Goal: Information Seeking & Learning: Learn about a topic

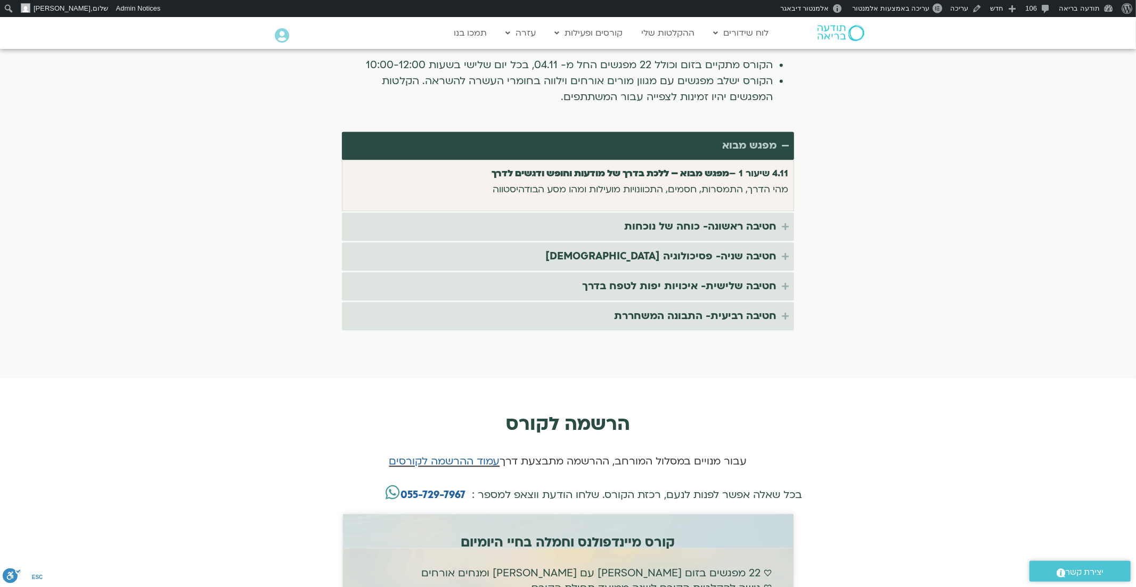
scroll to position [1989, 0]
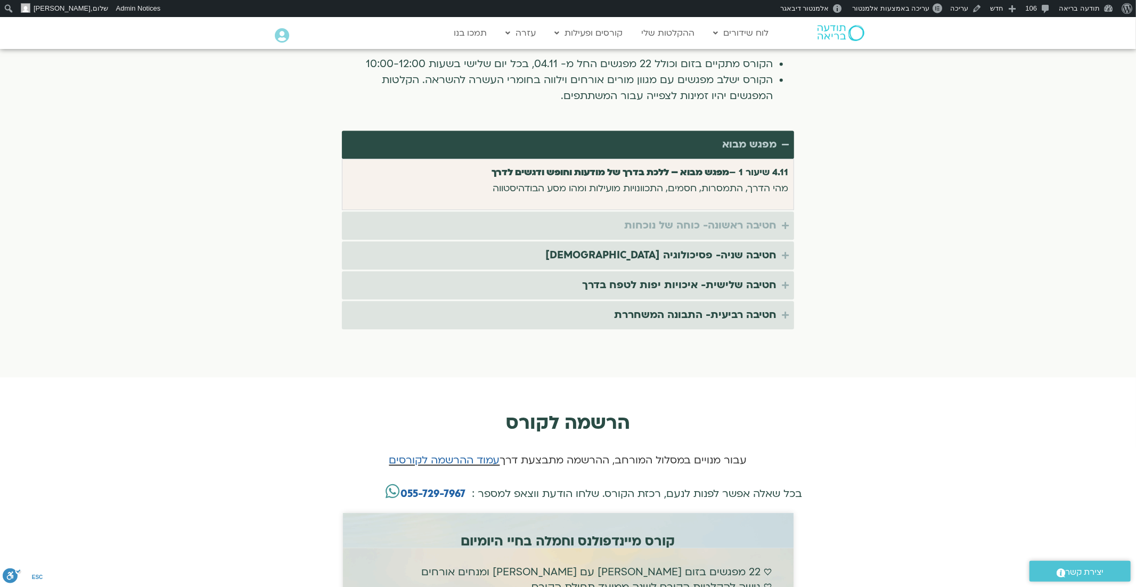
click at [767, 217] on div "חטיבה ראשונה- כוחה של נוכחות" at bounding box center [700, 226] width 152 height 18
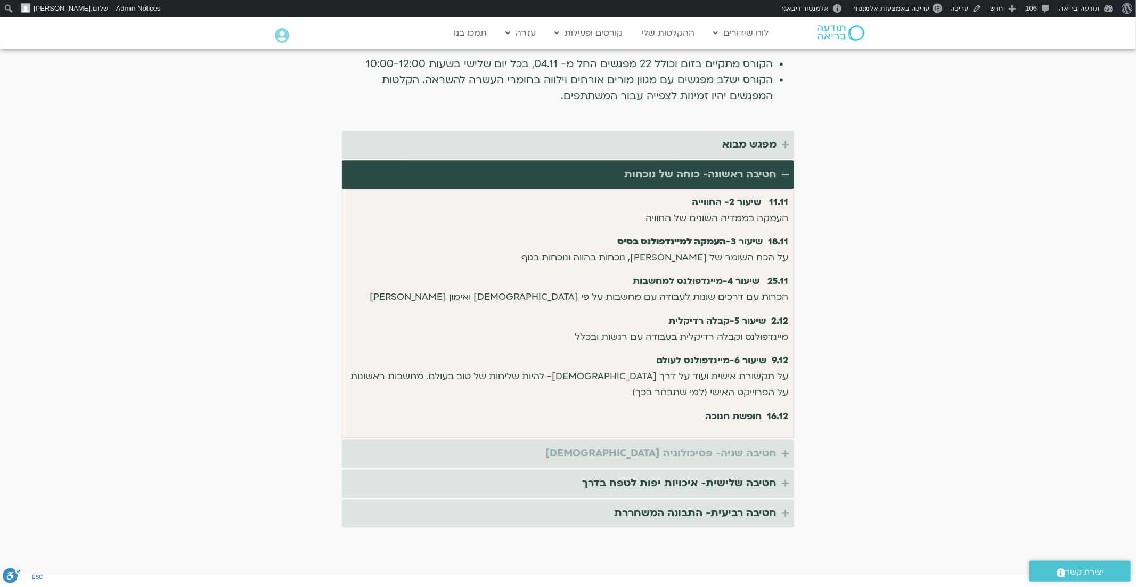
click at [739, 445] on summary "חטיבה שניה- פסיכולוגיה בודהיסטית" at bounding box center [568, 453] width 452 height 28
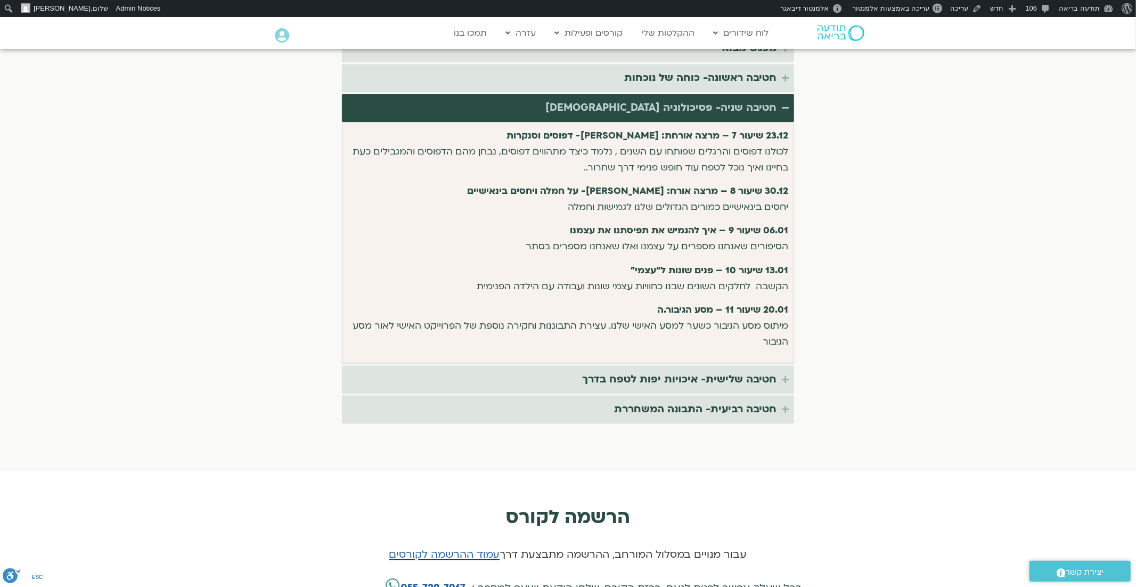
scroll to position [2094, 0]
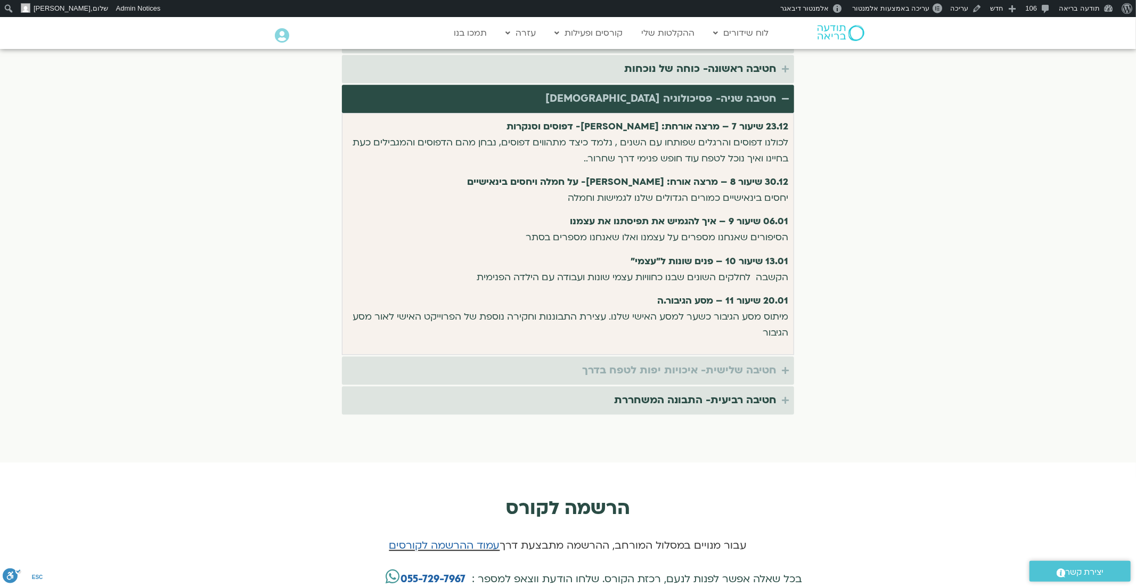
click at [742, 362] on div "חטיבה שלישית- איכויות יפות לטפח בדרך" at bounding box center [679, 371] width 194 height 18
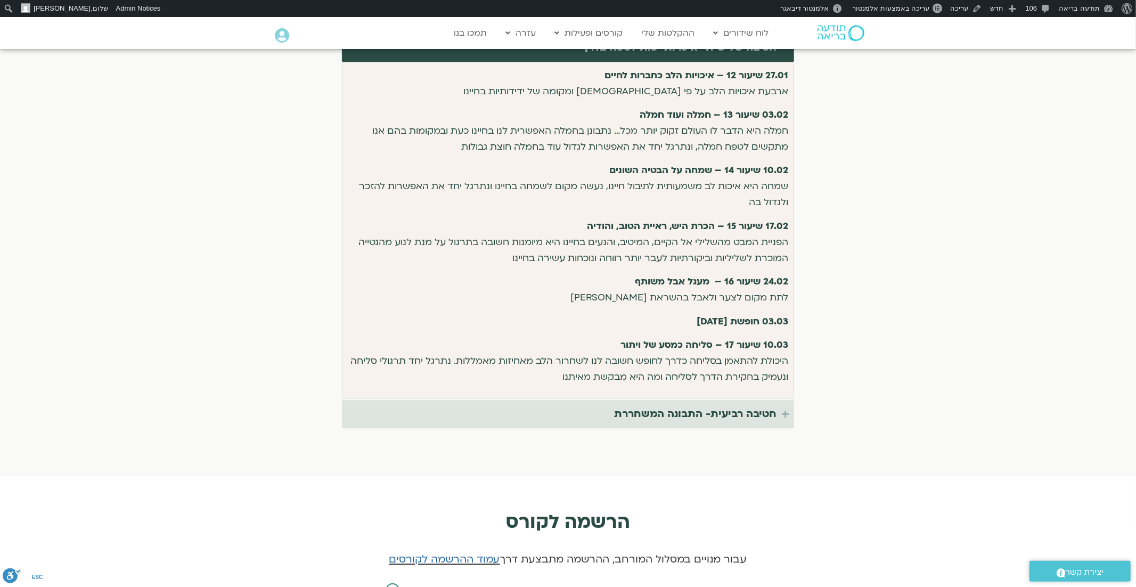
scroll to position [2180, 0]
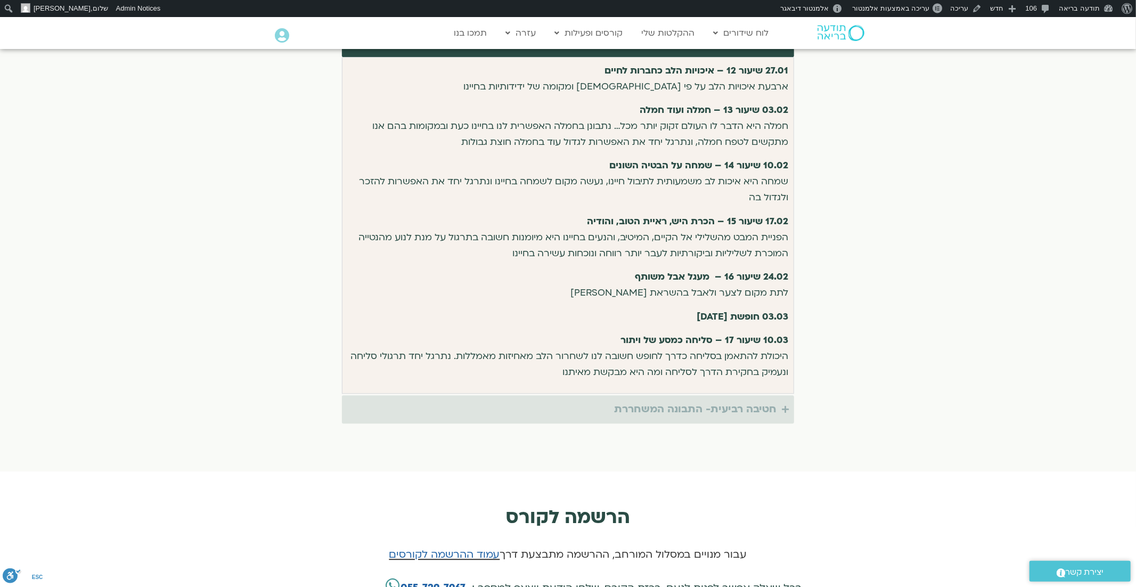
click at [731, 401] on div "חטיבה רביעית- התבונה המשחררת" at bounding box center [695, 410] width 162 height 18
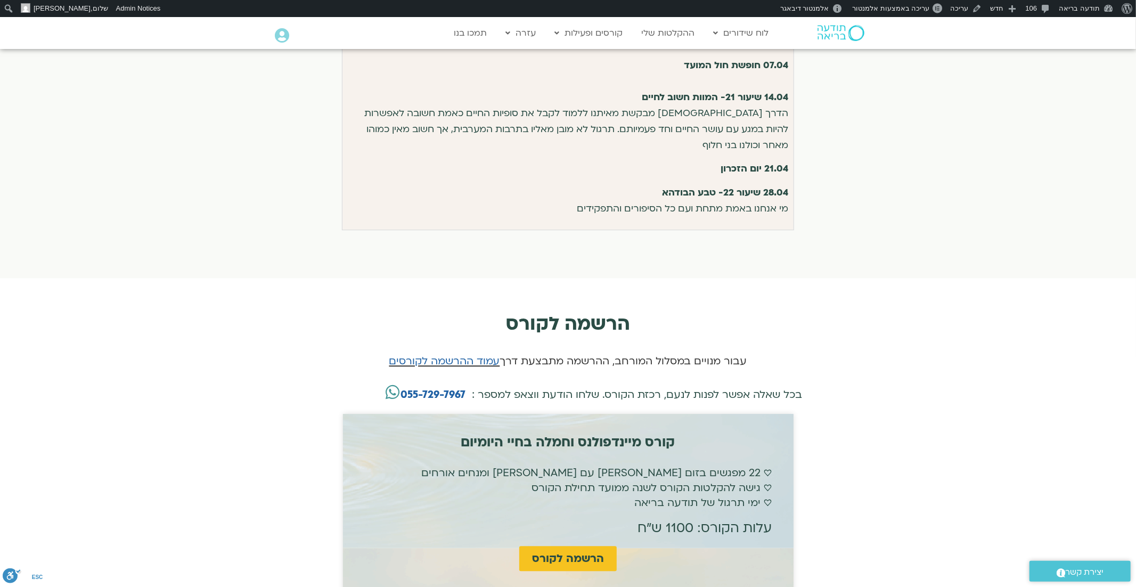
scroll to position [2353, 0]
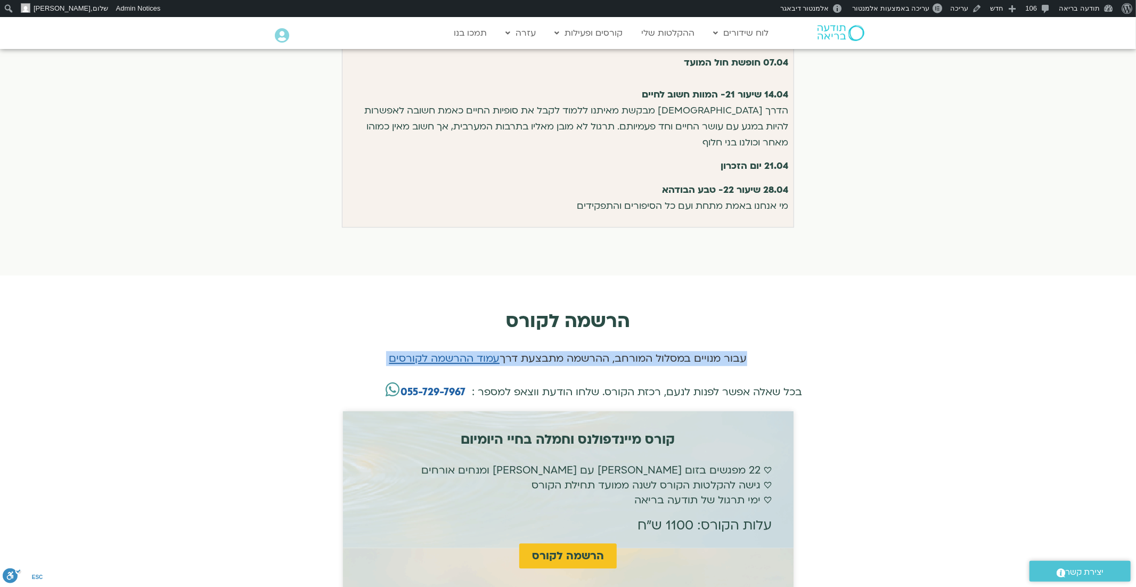
drag, startPoint x: 843, startPoint y: 360, endPoint x: 847, endPoint y: 330, distance: 30.7
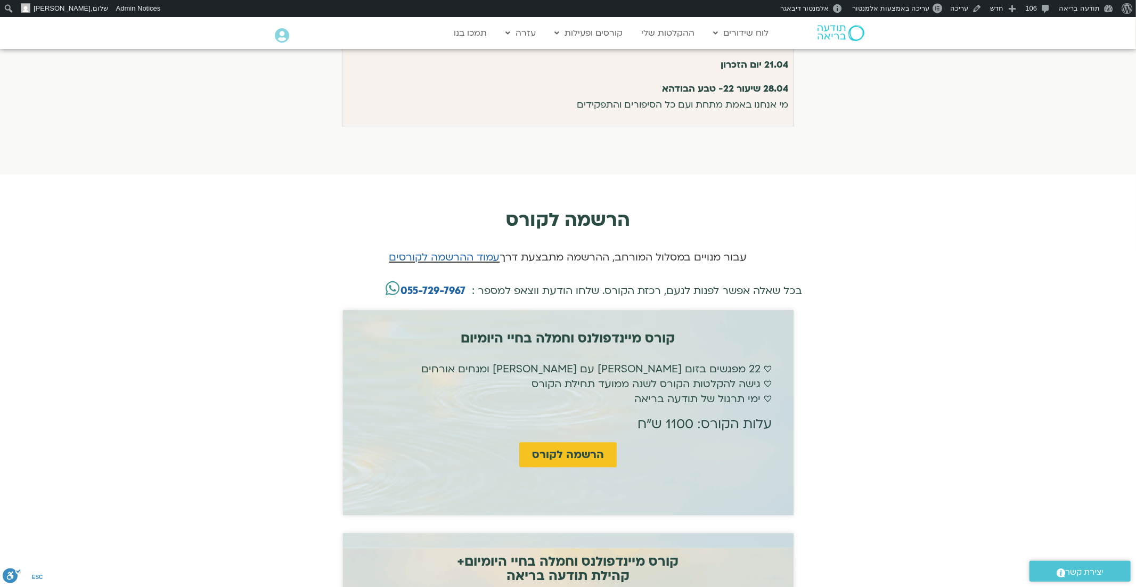
click at [872, 332] on section "הרשמה לקורס עבור מנויים במסלול המורחב, ההרשמה מתבצעת דרך עמוד ההרשמה לקורסים בכ…" at bounding box center [568, 530] width 1136 height 712
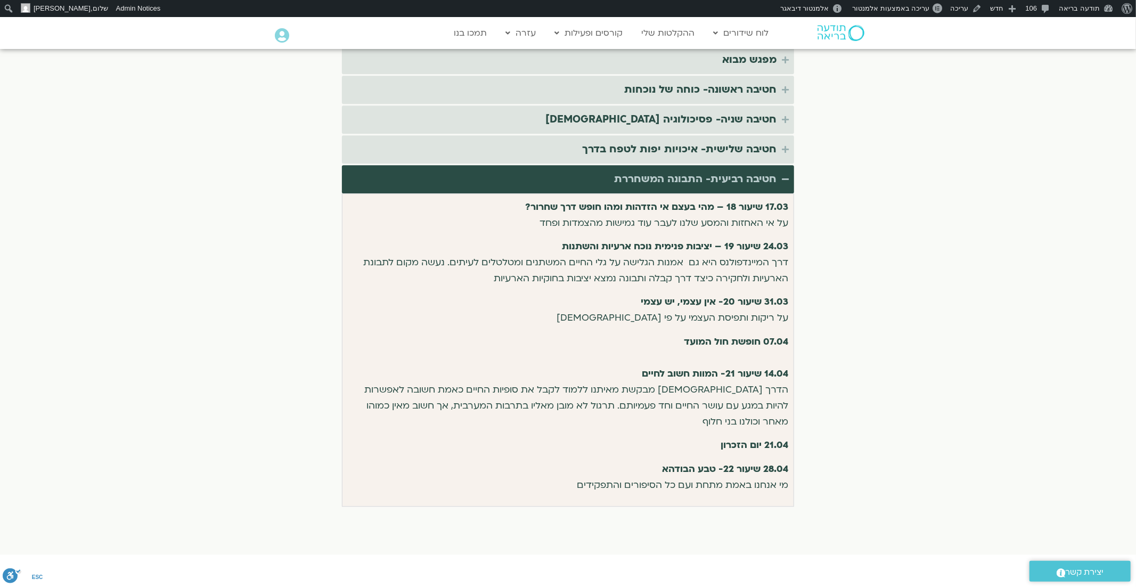
scroll to position [2088, 0]
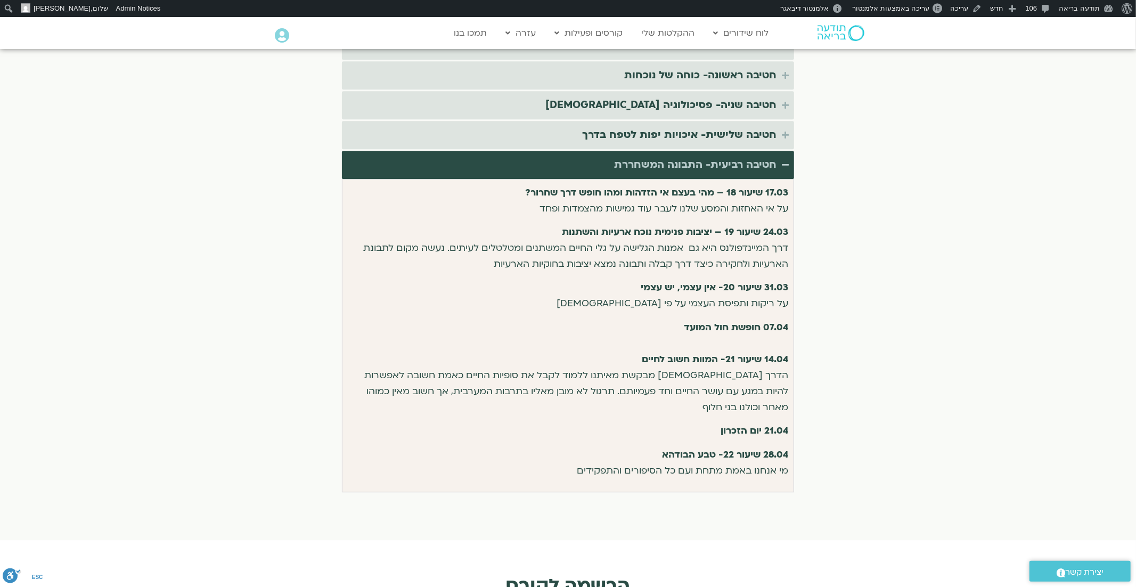
click at [730, 156] on div "חטיבה רביעית- התבונה המשחררת" at bounding box center [695, 165] width 162 height 18
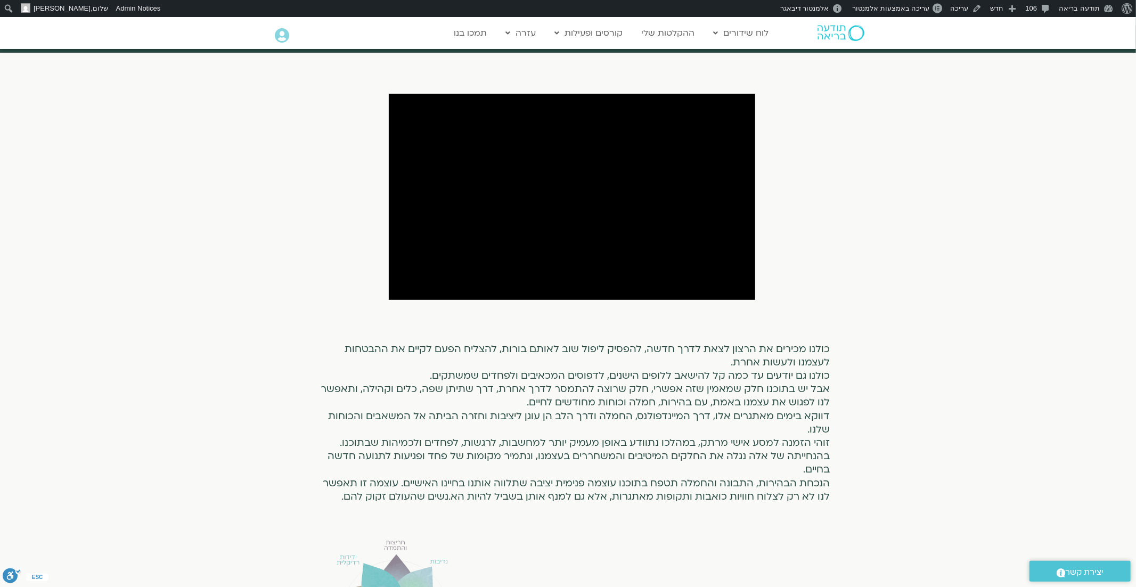
scroll to position [0, 0]
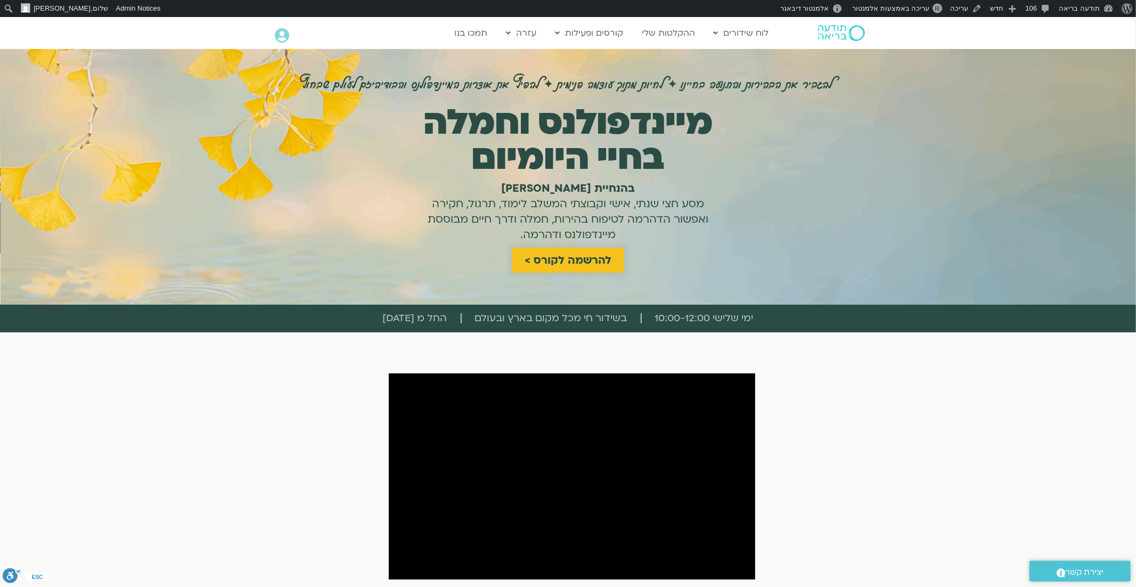
click at [591, 255] on span "להרשמה לקורס >" at bounding box center [568, 260] width 87 height 12
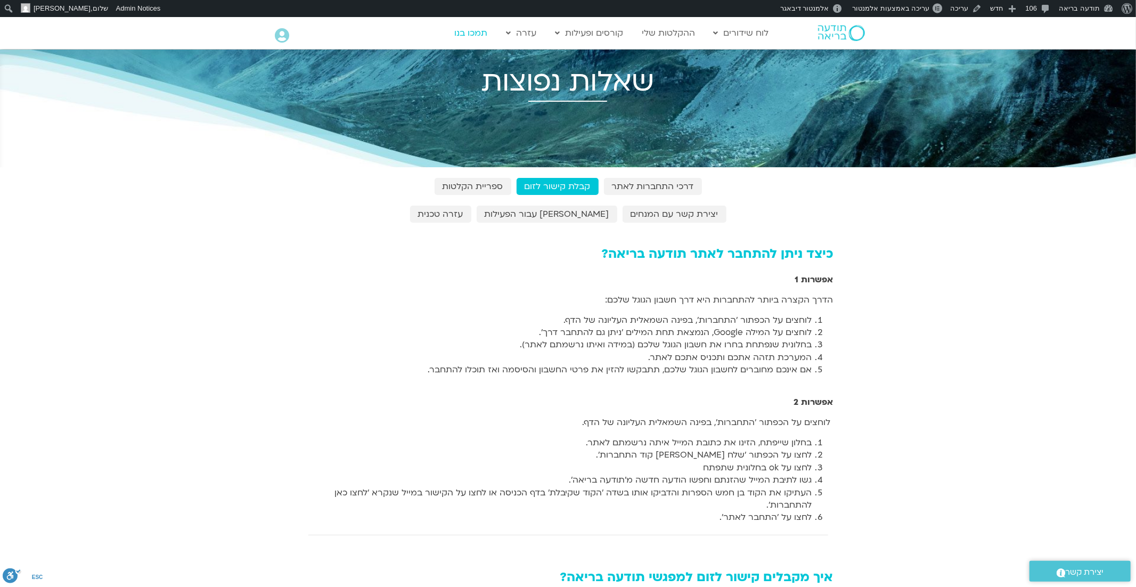
click at [475, 33] on link "תמכו בנו" at bounding box center [471, 33] width 44 height 20
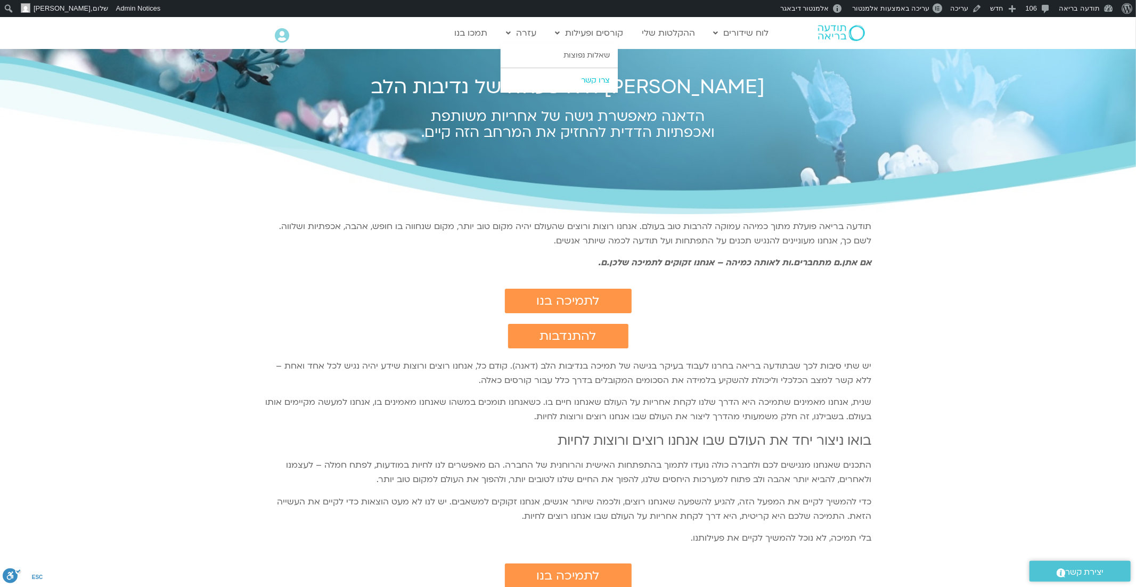
click at [569, 81] on link "צרו קשר" at bounding box center [559, 80] width 117 height 25
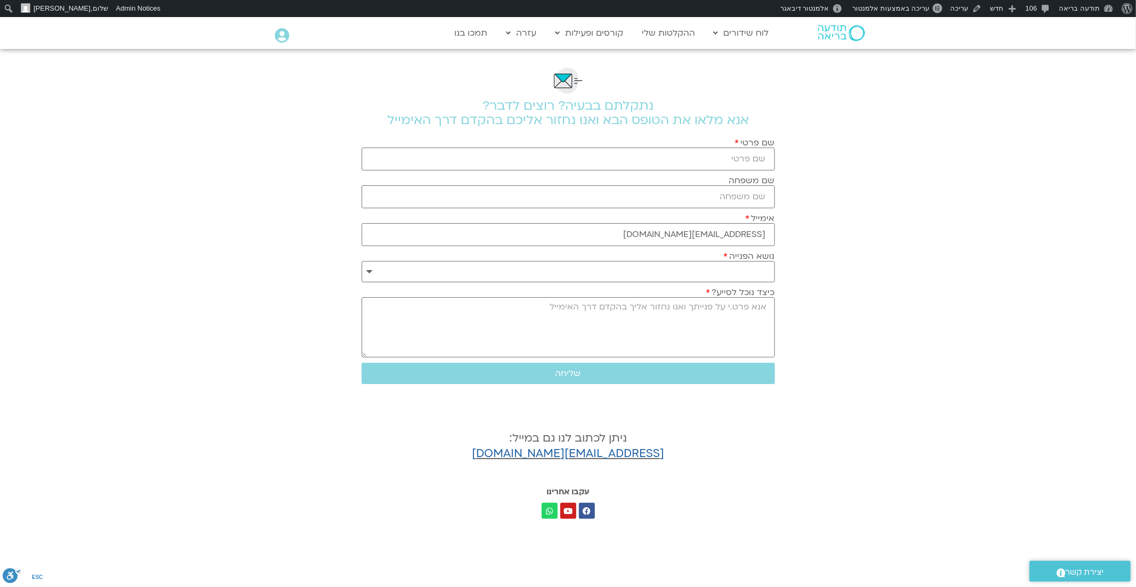
click at [830, 38] on img at bounding box center [841, 33] width 47 height 16
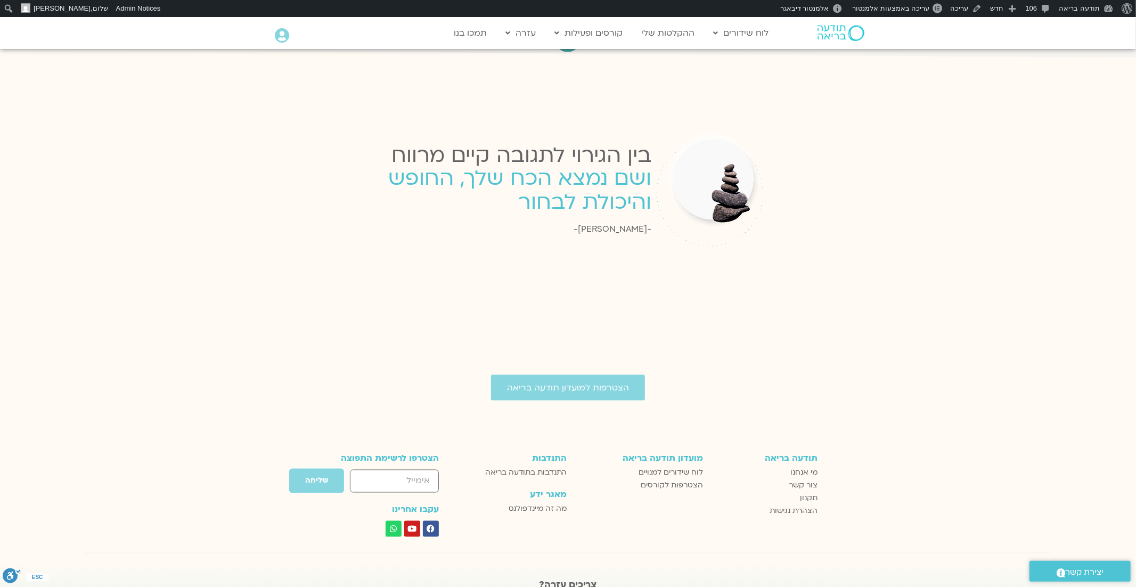
scroll to position [1339, 0]
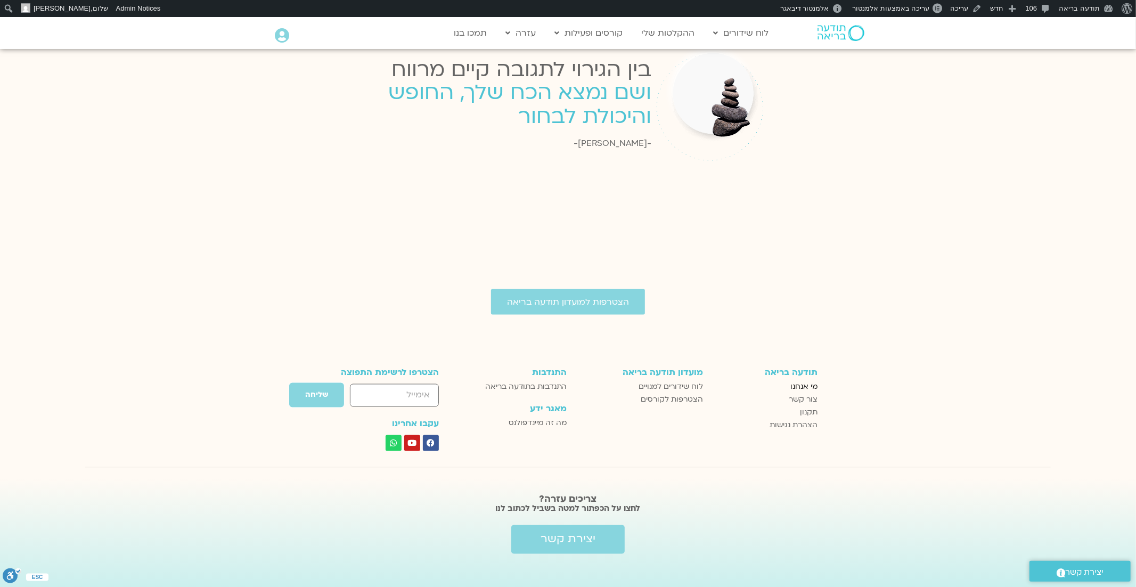
click at [809, 381] on span "מי אנחנו" at bounding box center [804, 387] width 27 height 13
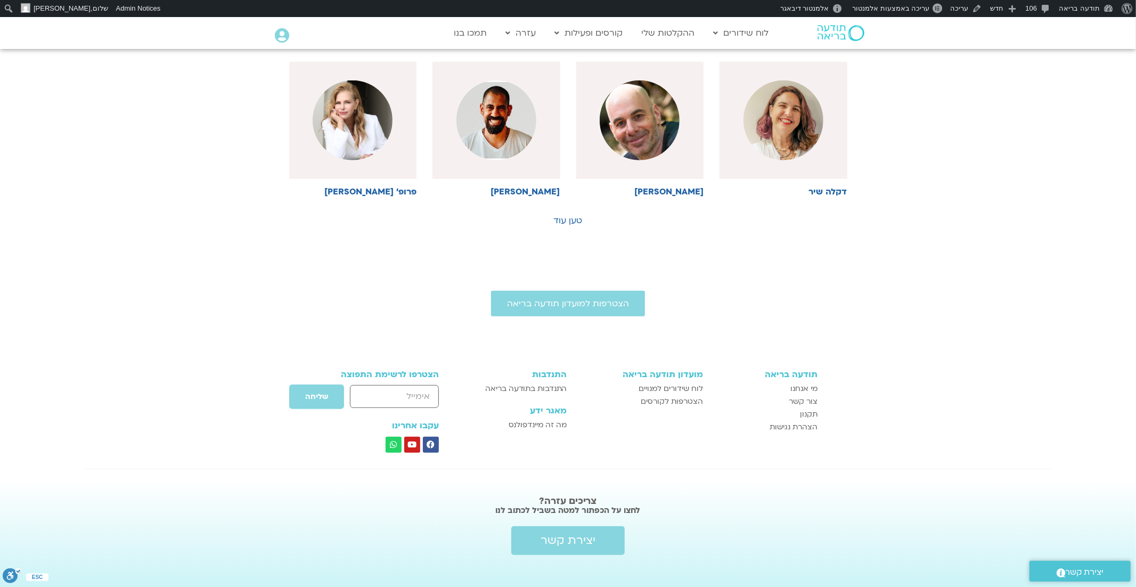
scroll to position [593, 0]
click at [812, 412] on span "תקנון" at bounding box center [810, 413] width 18 height 13
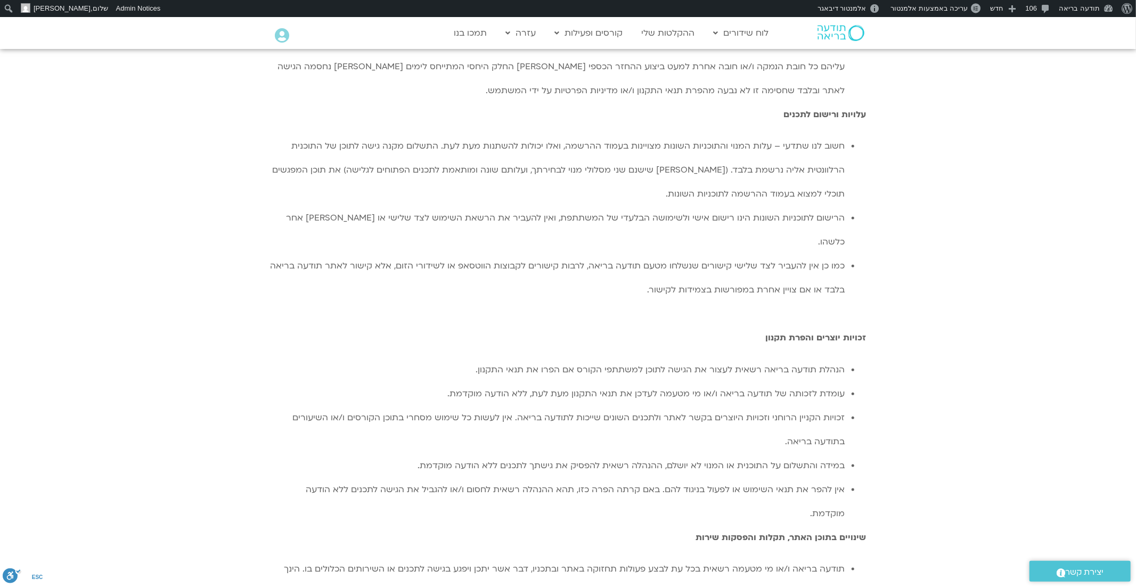
scroll to position [853, 0]
